Goal: Find contact information

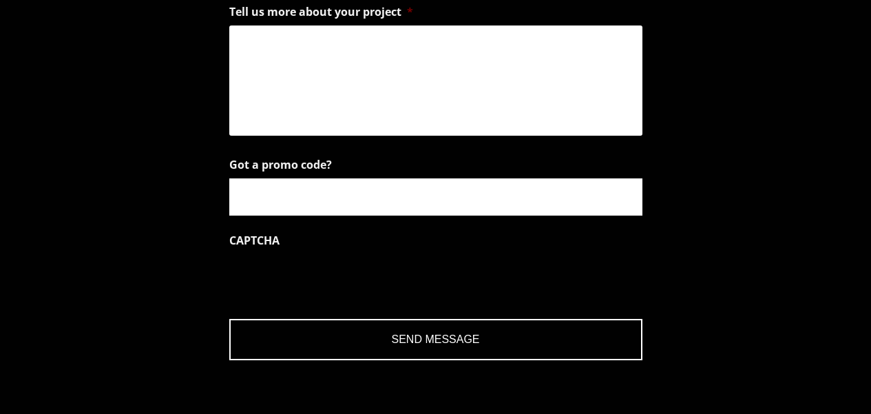
scroll to position [1791, 0]
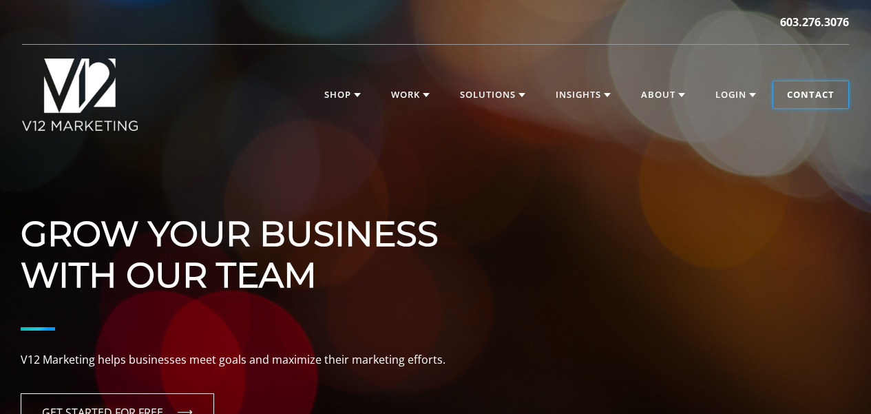
click at [813, 90] on link "Contact" at bounding box center [810, 95] width 75 height 28
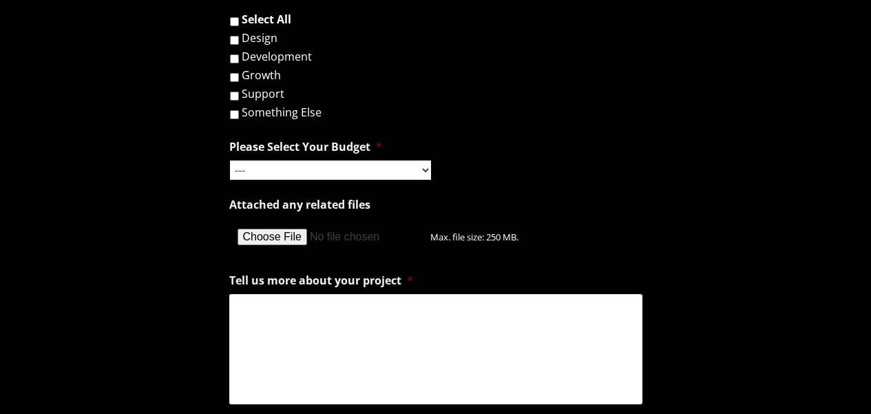
scroll to position [1584, 0]
